Goal: Task Accomplishment & Management: Complete application form

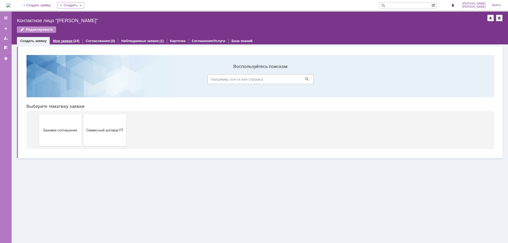
click at [57, 38] on div "Мои заявки (24)" at bounding box center [66, 41] width 33 height 8
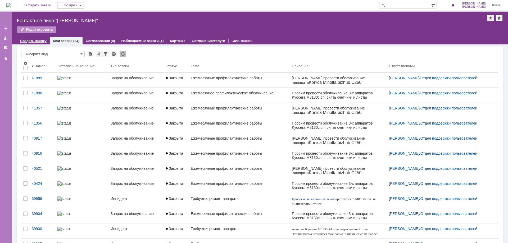
click at [33, 40] on link "Создать заявку" at bounding box center [33, 41] width 26 height 4
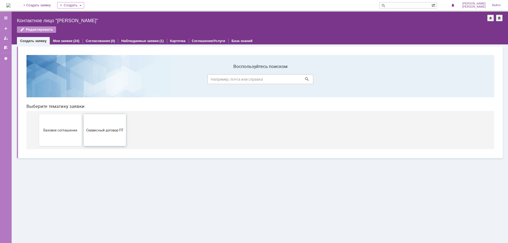
drag, startPoint x: 100, startPoint y: 130, endPoint x: 125, endPoint y: 180, distance: 55.7
click at [100, 130] on span "Сервисный договор ПТ" at bounding box center [104, 130] width 39 height 4
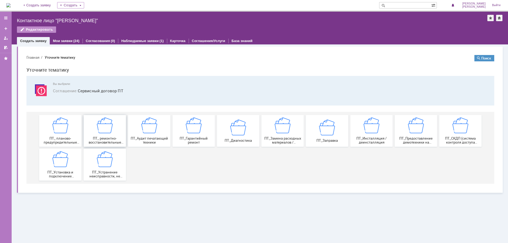
drag, startPoint x: 110, startPoint y: 137, endPoint x: 133, endPoint y: 188, distance: 55.7
click at [110, 137] on span "ПТ_ ремонтно-восстановительные работы (РВР)" at bounding box center [104, 141] width 39 height 8
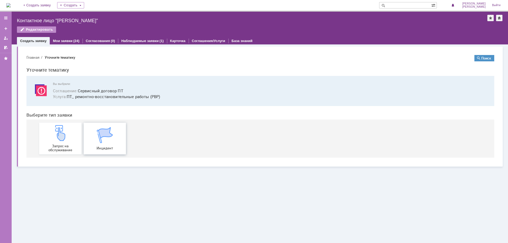
click at [110, 148] on span "Инцидент" at bounding box center [104, 148] width 39 height 4
click at [111, 145] on div "Инцидент" at bounding box center [104, 138] width 39 height 23
click at [99, 147] on span "Инцидент" at bounding box center [104, 148] width 39 height 4
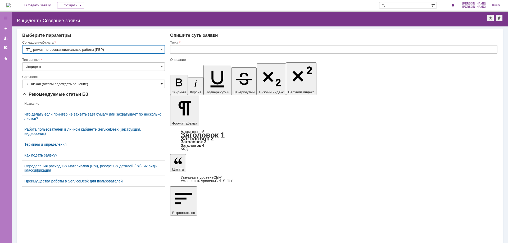
click at [162, 84] on span at bounding box center [162, 84] width 2 height 4
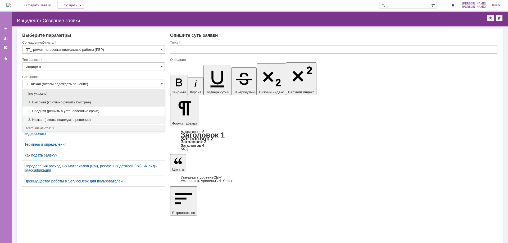
click at [51, 103] on span "1. Высокая (критично решить быстрее)" at bounding box center [94, 102] width 136 height 4
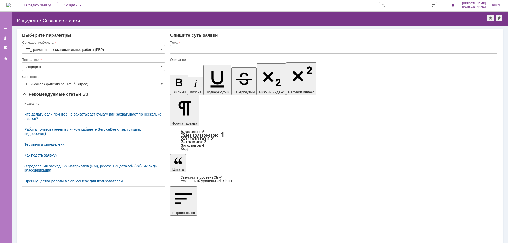
click at [164, 82] on input "1. Высокая (критично решить быстрее)" at bounding box center [93, 84] width 143 height 8
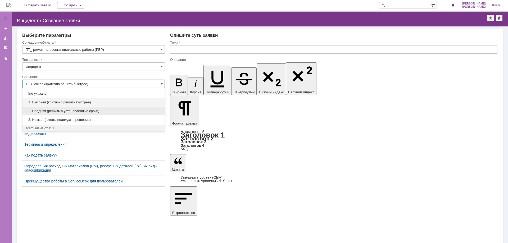
click at [58, 109] on span "2. Средняя (решить в установленные сроки)" at bounding box center [94, 111] width 136 height 4
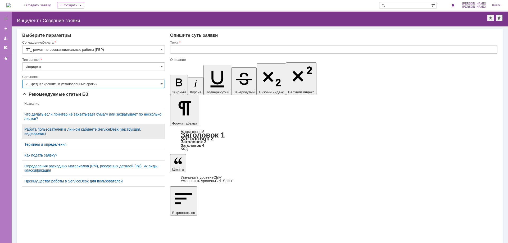
type input "2. Средняя (решить в установленные сроки)"
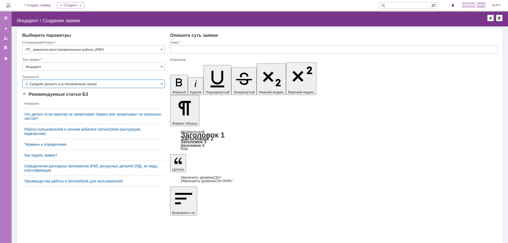
click at [190, 50] on input "text" at bounding box center [333, 49] width 327 height 8
click at [4, 37] on div at bounding box center [6, 38] width 4 height 4
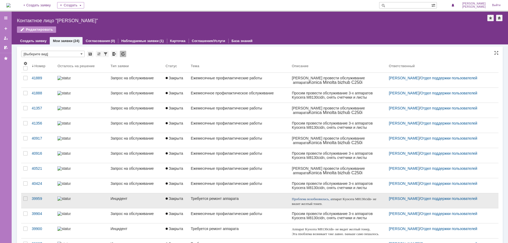
click at [206, 198] on div "Требуется ремонт аппарата" at bounding box center [239, 199] width 97 height 4
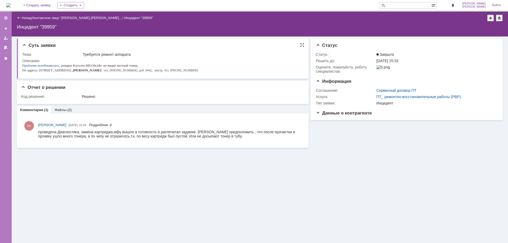
click at [24, 46] on span "Суть заявки" at bounding box center [38, 45] width 33 height 5
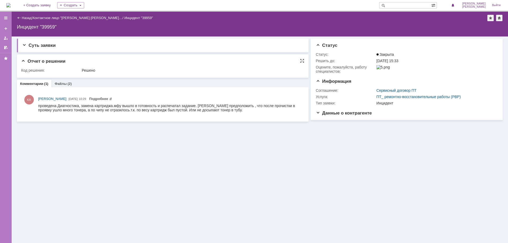
click at [25, 62] on span "Отчет о решении" at bounding box center [43, 61] width 44 height 5
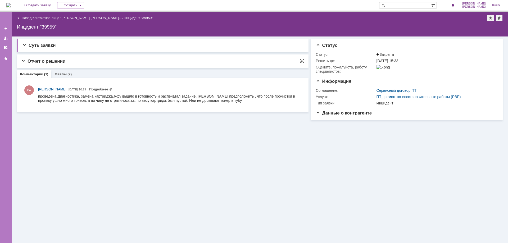
click at [22, 61] on span "Отчет о решении" at bounding box center [43, 61] width 44 height 5
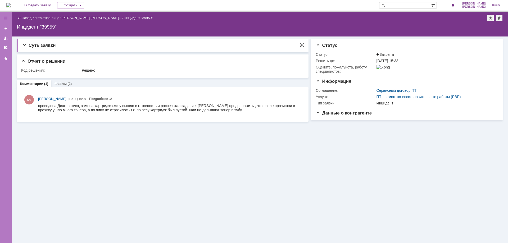
click at [24, 47] on span "Суть заявки" at bounding box center [38, 45] width 33 height 5
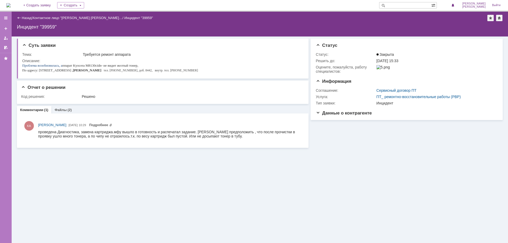
click at [16, 18] on div "Назад | Контактное лицо "Саксонова Еле… / Инцидент "39959" Инцидент "39959" ser…" at bounding box center [260, 24] width 496 height 25
click at [24, 17] on link "Назад" at bounding box center [27, 18] width 10 height 4
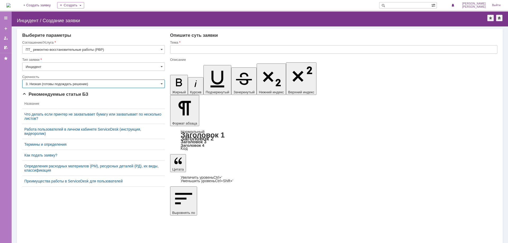
click at [160, 84] on input "3. Низкая (готовы подождать решение)" at bounding box center [93, 84] width 143 height 8
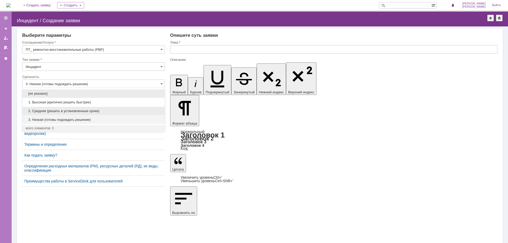
click at [49, 111] on span "2. Средняя (решить в установленные сроки)" at bounding box center [94, 111] width 136 height 4
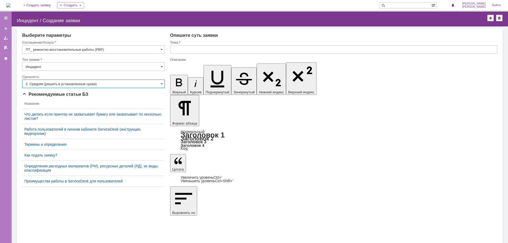
type input "2. Средняя (решить в установленные сроки)"
click at [203, 44] on div "Тема" at bounding box center [333, 42] width 327 height 5
click at [201, 48] on input "text" at bounding box center [333, 49] width 327 height 8
type input "требуется ремонт аппарата"
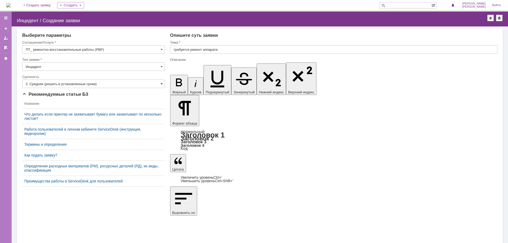
click at [161, 83] on span at bounding box center [162, 84] width 2 height 4
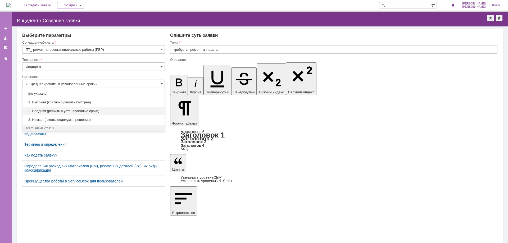
click at [45, 103] on span "1. Высокая (критично решить быстрее)" at bounding box center [94, 102] width 136 height 4
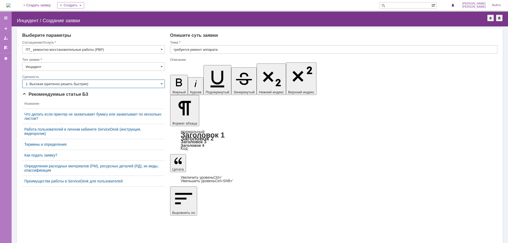
type input "1. Высокая (критично решить быстрее)"
drag, startPoint x: 229, startPoint y: 1867, endPoint x: 171, endPoint y: 1869, distance: 57.4
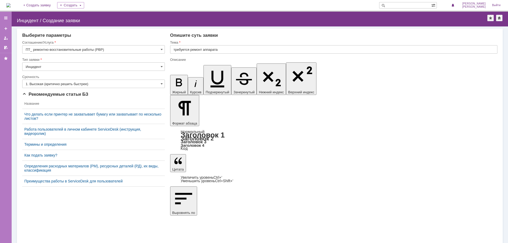
drag, startPoint x: 242, startPoint y: 1872, endPoint x: 133, endPoint y: 1855, distance: 110.3
copy body "Kyocera M8130cidn при установке нового картриджа (желтый) МФУ не видит его, пиш…"
click at [5, 38] on div at bounding box center [6, 38] width 4 height 4
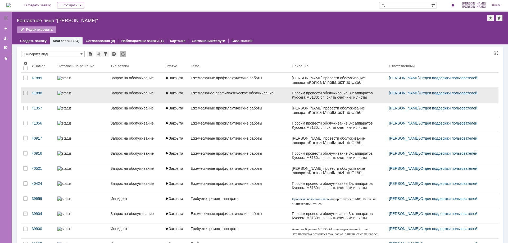
click at [258, 94] on div "Ежемесячное профилактическое обслуживание" at bounding box center [239, 93] width 97 height 4
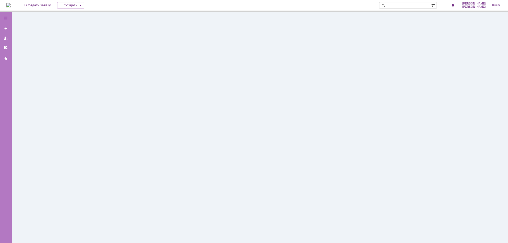
click at [258, 94] on div at bounding box center [260, 127] width 496 height 231
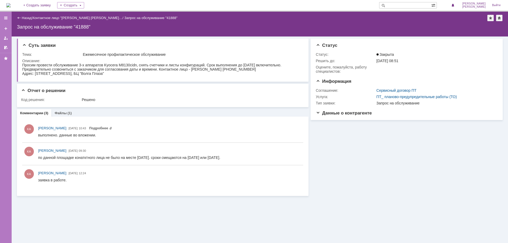
click at [19, 17] on div "Назад" at bounding box center [24, 18] width 15 height 4
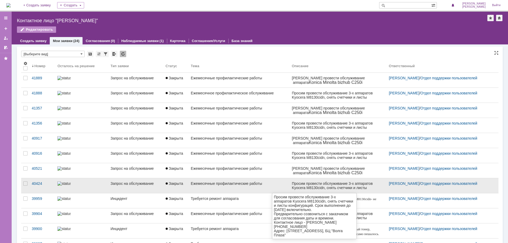
click at [308, 186] on div "Просим провести обслуживание 3-х аппаратов Kyocera M8130cidn, снять счетчики и …" at bounding box center [338, 189] width 93 height 17
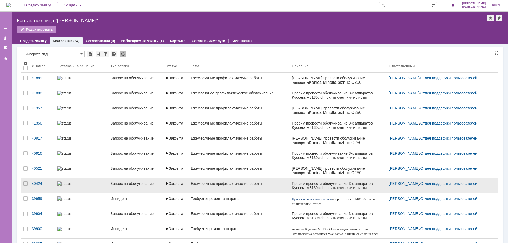
click at [191, 183] on div "Ежемесячные профилактические работы" at bounding box center [239, 183] width 97 height 4
click at [191, 183] on div "Назад | Контактное лицо "Саксонова Елена" Контактное лицо "Саксонова Елена" Ред…" at bounding box center [260, 127] width 496 height 231
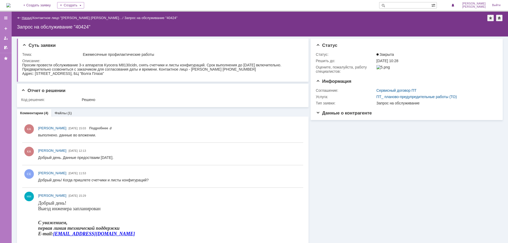
click at [25, 18] on link "Назад" at bounding box center [27, 18] width 10 height 4
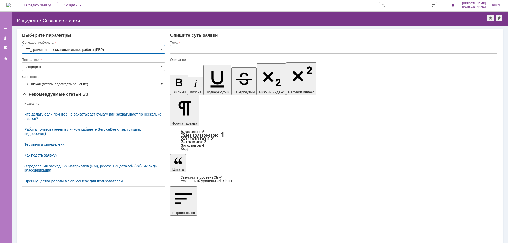
click at [161, 84] on span at bounding box center [162, 84] width 2 height 4
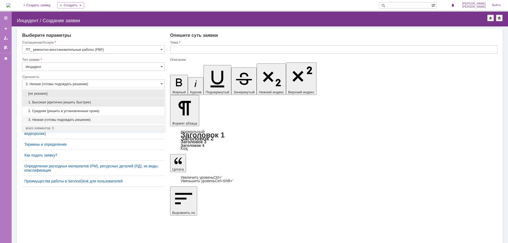
click at [54, 102] on span "1. Высокая (критично решить быстрее)" at bounding box center [94, 102] width 136 height 4
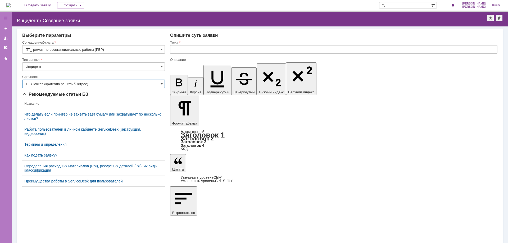
type input "1. Высокая (критично решить быстрее)"
click at [181, 47] on input "text" at bounding box center [333, 49] width 327 height 8
click at [180, 49] on input "text" at bounding box center [333, 49] width 327 height 8
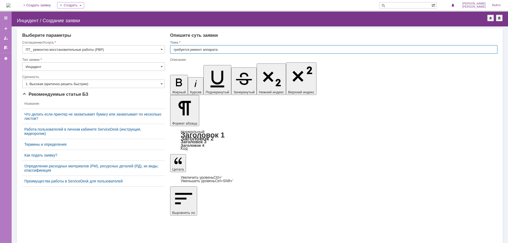
type input "требуется ремонт аппарата"
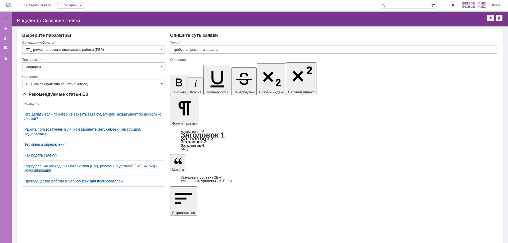
click at [224, 55] on div at bounding box center [333, 56] width 327 height 4
click at [234, 48] on input "требуется ремонт аппарата" at bounding box center [333, 49] width 327 height 8
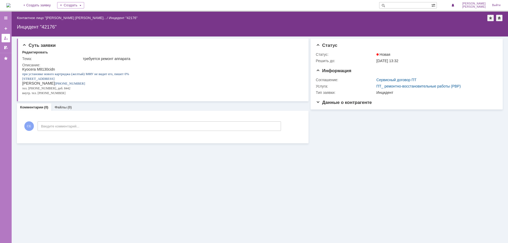
click at [6, 37] on div at bounding box center [6, 38] width 4 height 4
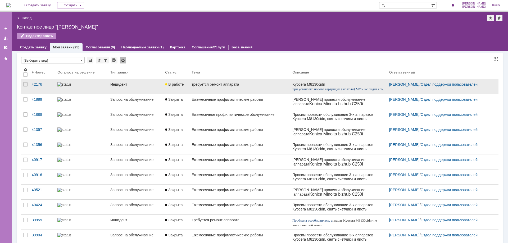
click at [199, 83] on div "требуется ремонт аппарата" at bounding box center [240, 84] width 97 height 4
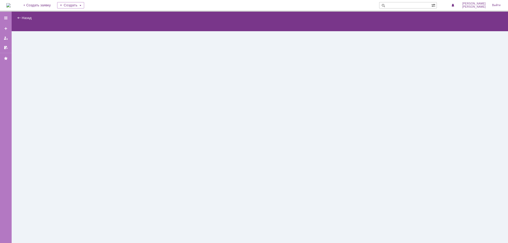
click at [199, 83] on div "Назад | serviceCall$47051662 Карточка заявки" at bounding box center [260, 127] width 496 height 231
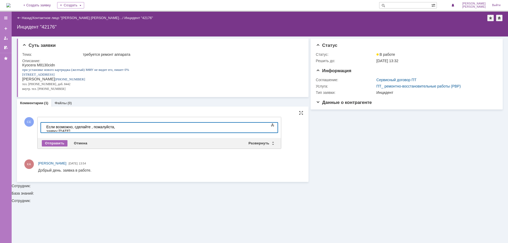
click at [55, 142] on div "Отправить" at bounding box center [55, 143] width 26 height 6
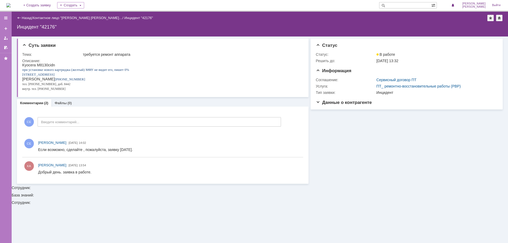
click at [23, 13] on div "Назад | Контактное лицо "Саксонова Еле… / Инцидент "42176" Инцидент "42176" ser…" at bounding box center [260, 24] width 496 height 25
click at [22, 17] on link "Назад" at bounding box center [27, 18] width 10 height 4
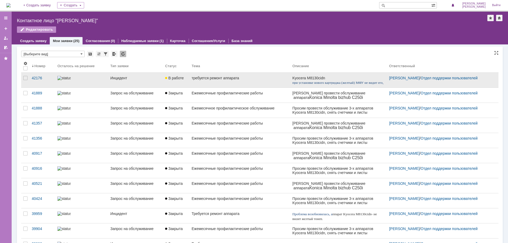
click at [192, 78] on div "требуется ремонт аппарата" at bounding box center [240, 78] width 97 height 4
click at [187, 78] on div "Назад | Контактное лицо "[PERSON_NAME]" Контактное лицо "[PERSON_NAME]" Редакти…" at bounding box center [260, 127] width 496 height 231
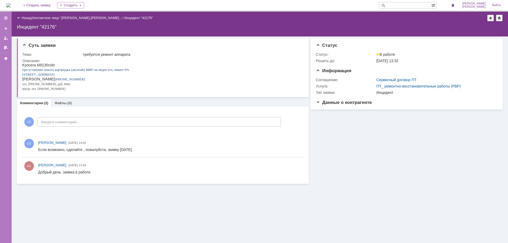
click at [20, 18] on div "Назад" at bounding box center [24, 18] width 15 height 4
